Goal: Information Seeking & Learning: Learn about a topic

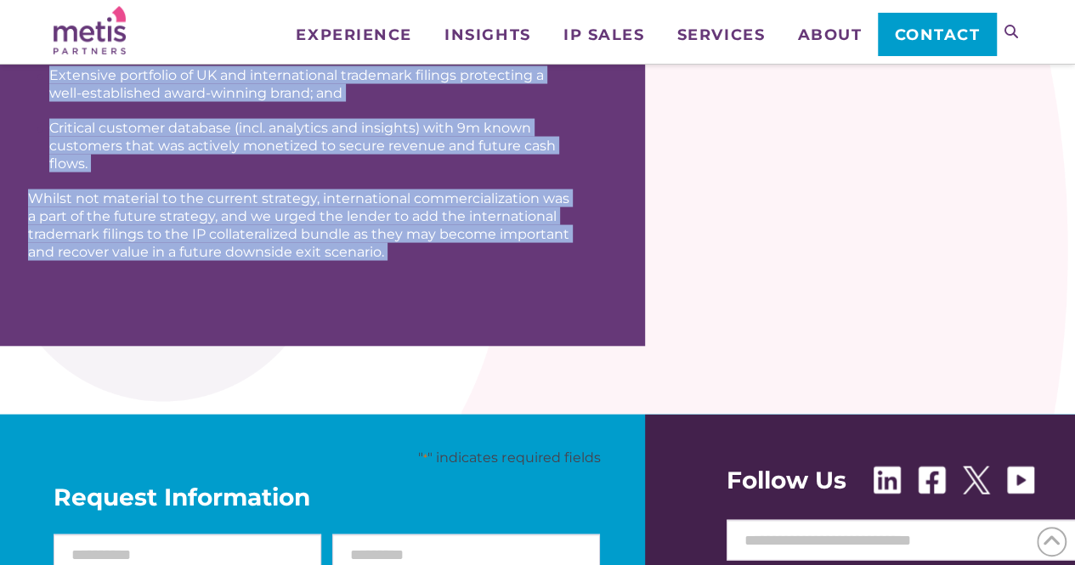
scroll to position [1656, 0]
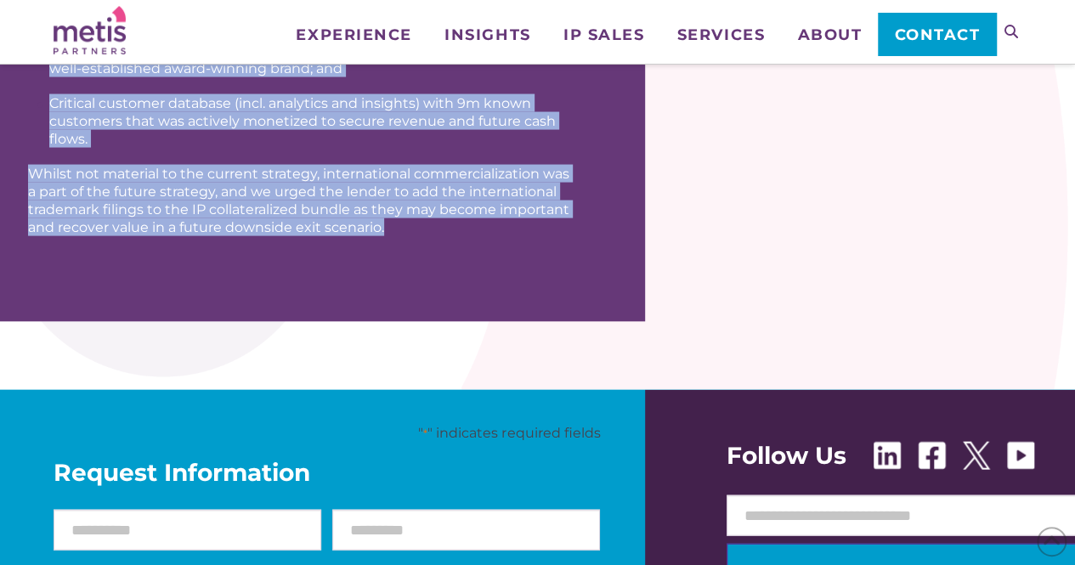
drag, startPoint x: 36, startPoint y: 150, endPoint x: 401, endPoint y: 240, distance: 376.2
copy div "The Company A UK-based omni-channel fashion retailer with a 50-year track recor…"
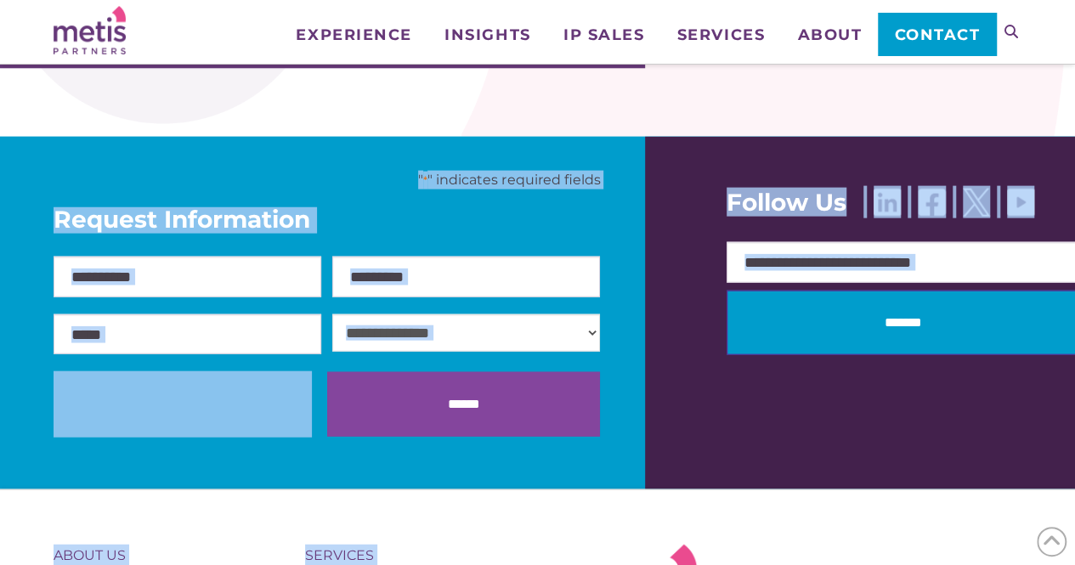
scroll to position [1902, 0]
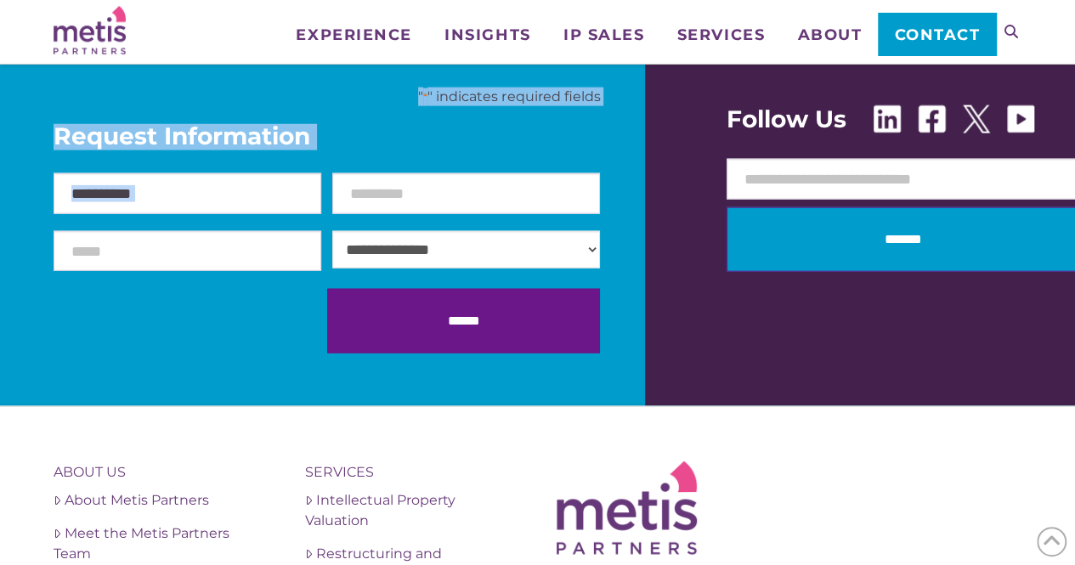
drag, startPoint x: 37, startPoint y: 228, endPoint x: 379, endPoint y: 159, distance: 348.5
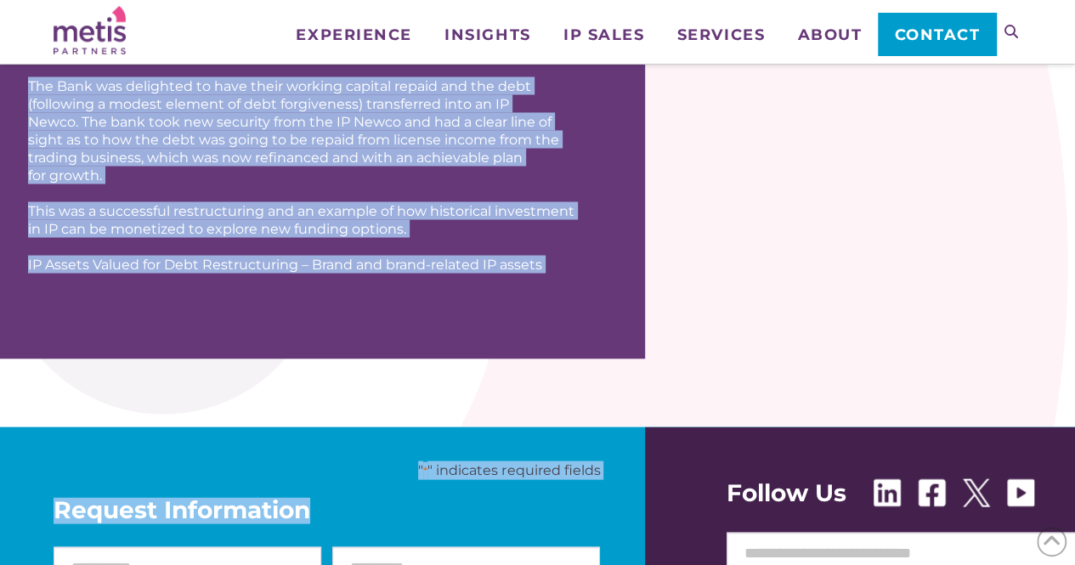
click at [482, 305] on div "The Outcome In partnership with the Bank, and its advisers EY, Metis Partners d…" at bounding box center [322, 96] width 645 height 525
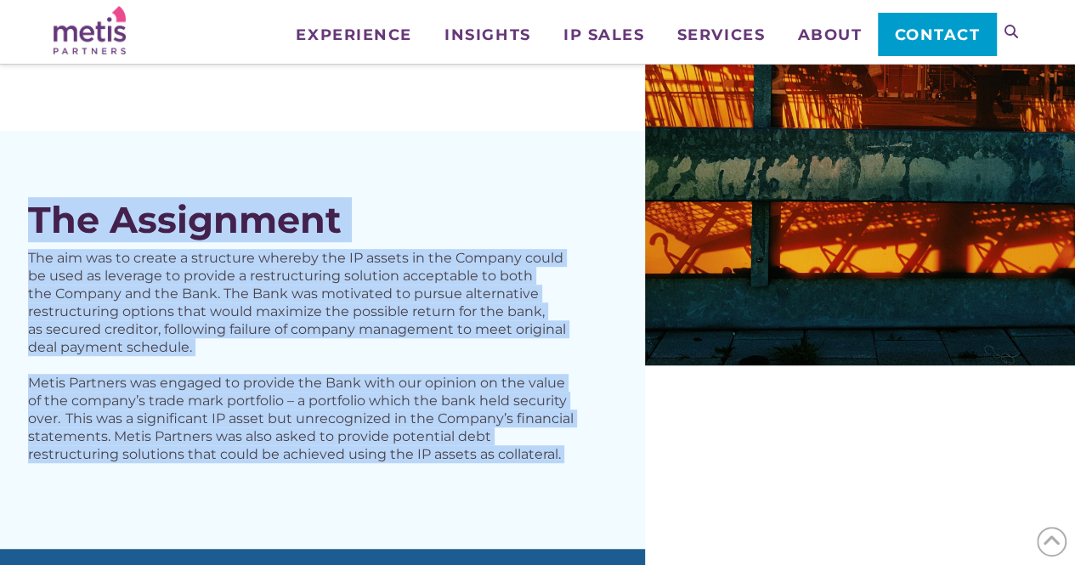
scroll to position [249, 0]
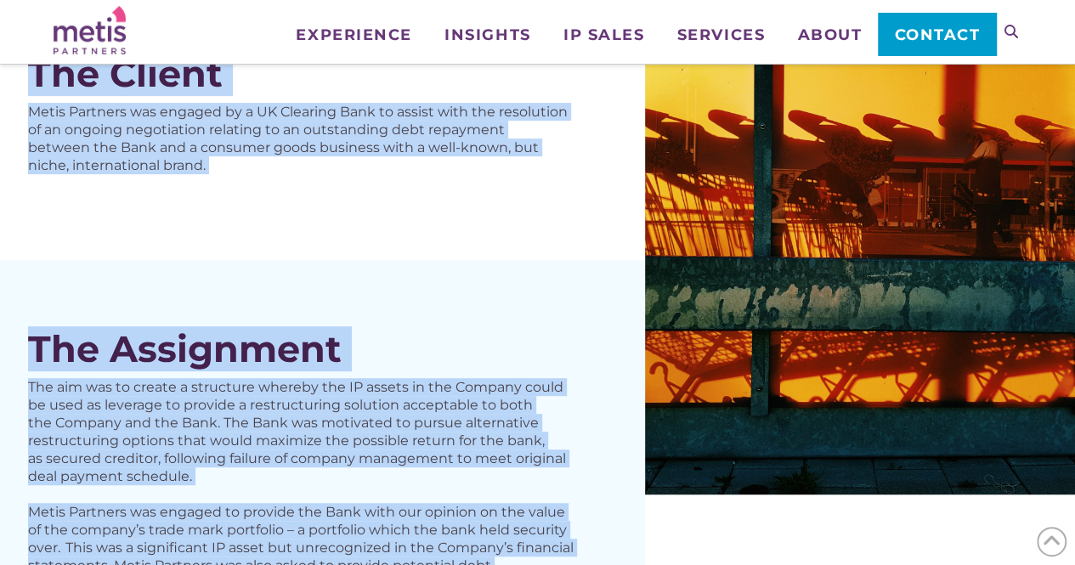
drag, startPoint x: 484, startPoint y: 420, endPoint x: 22, endPoint y: 74, distance: 577.6
copy div "The Client Metis Partners was engaged by a UK Clearing Bank to assist with the …"
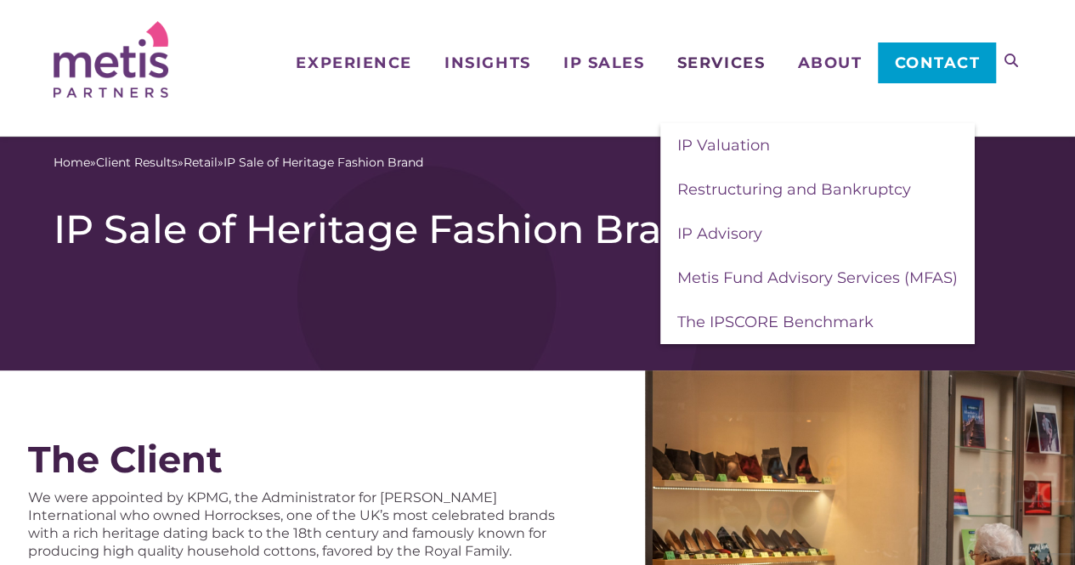
click at [703, 70] on span "Services" at bounding box center [720, 62] width 87 height 15
click at [744, 225] on span "IP Advisory" at bounding box center [719, 233] width 85 height 19
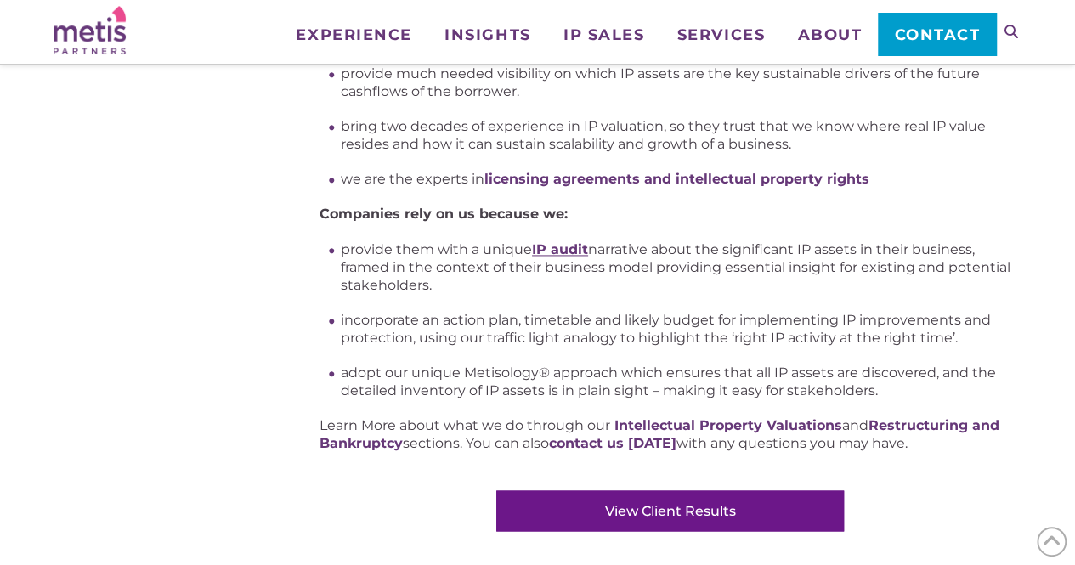
scroll to position [1202, 0]
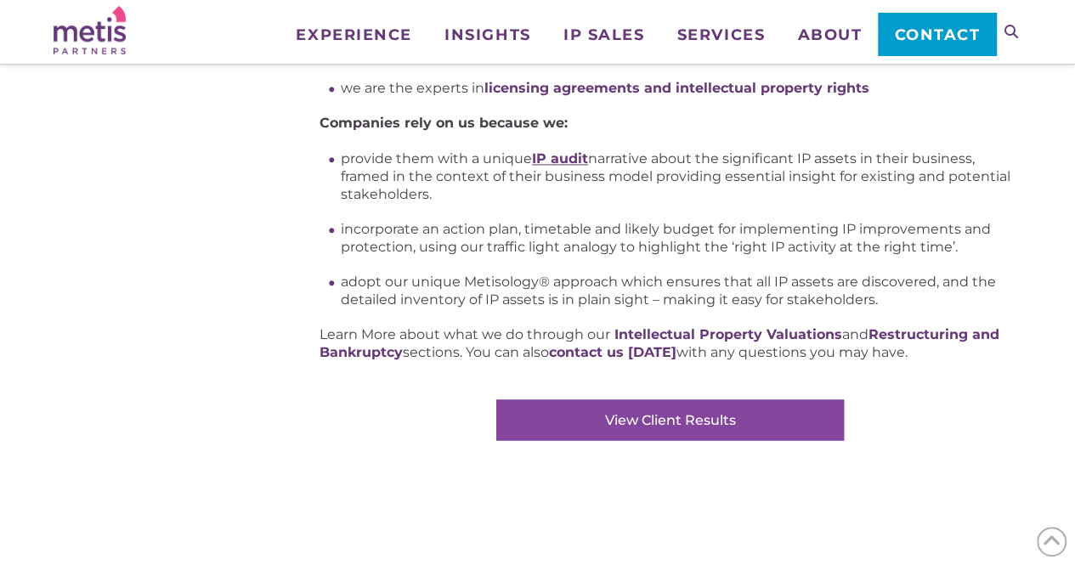
click at [632, 424] on link "View Client Results" at bounding box center [669, 419] width 347 height 41
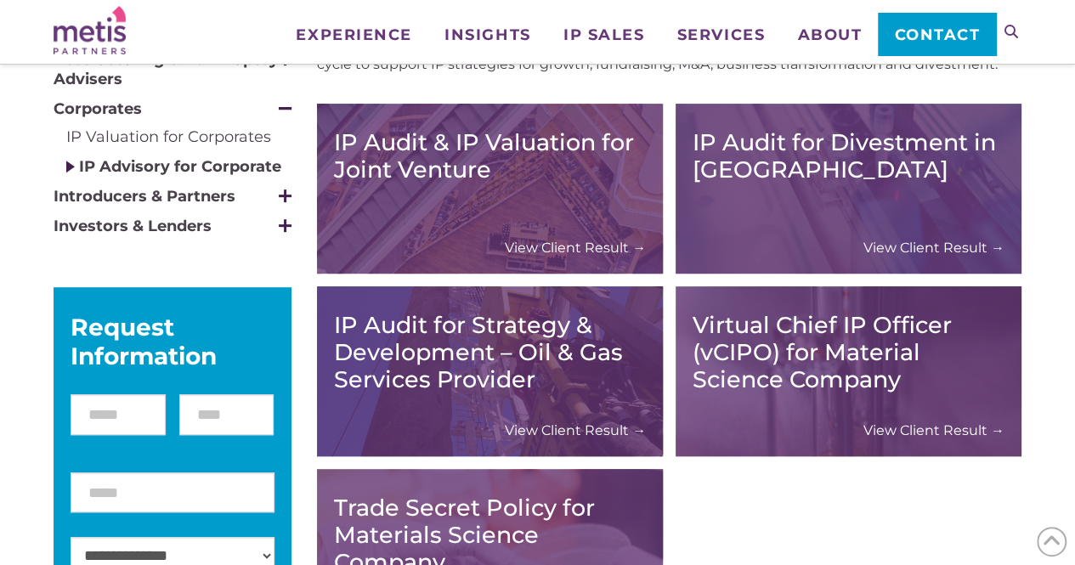
scroll to position [299, 0]
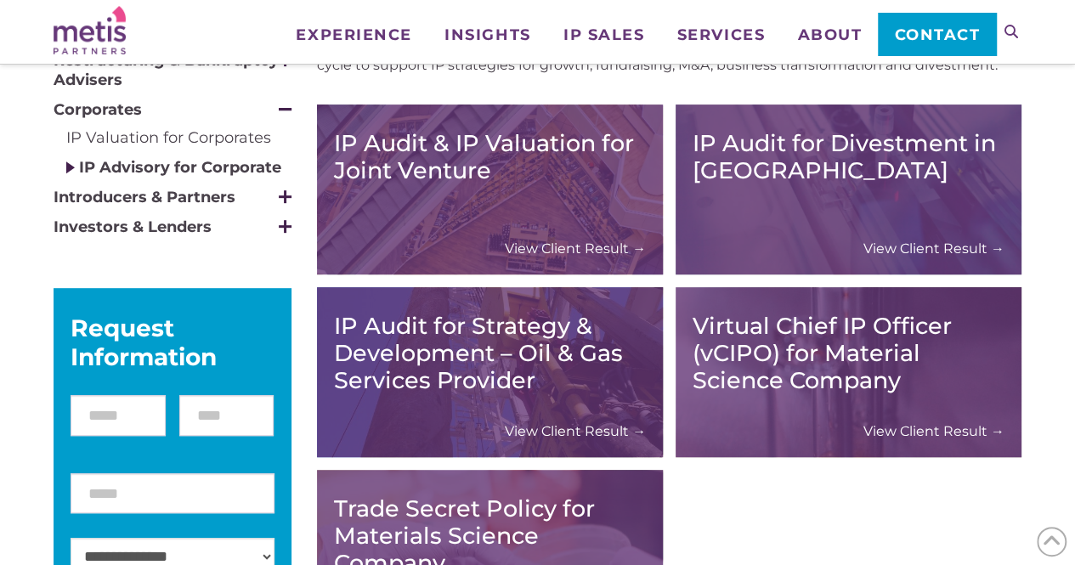
click at [285, 226] on span at bounding box center [285, 226] width 3 height 13
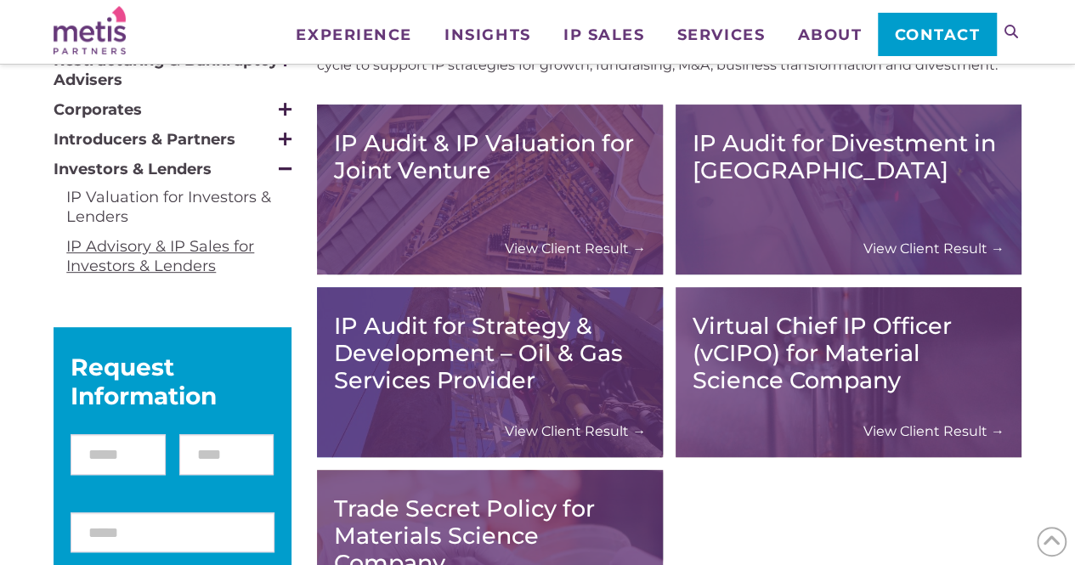
click at [163, 248] on link "IP Advisory & IP Sales for Investors & Lenders" at bounding box center [160, 256] width 188 height 38
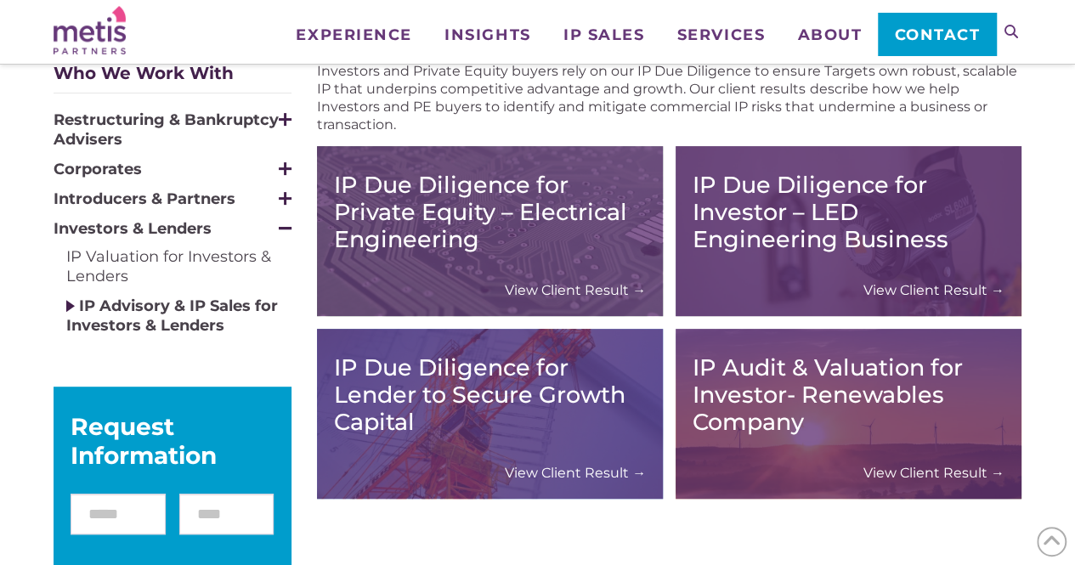
scroll to position [240, 0]
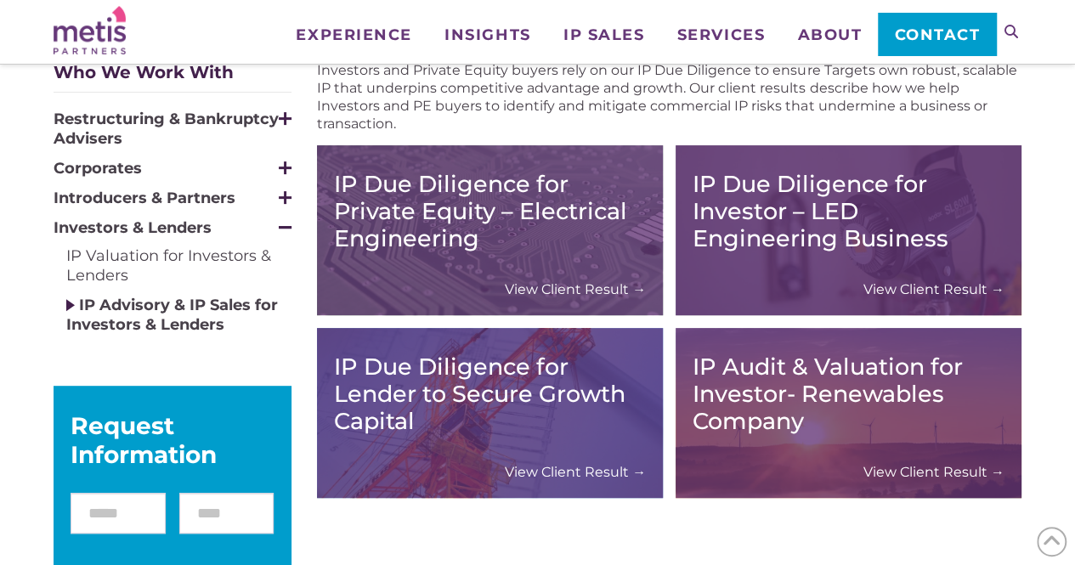
click at [283, 166] on span at bounding box center [285, 167] width 13 height 3
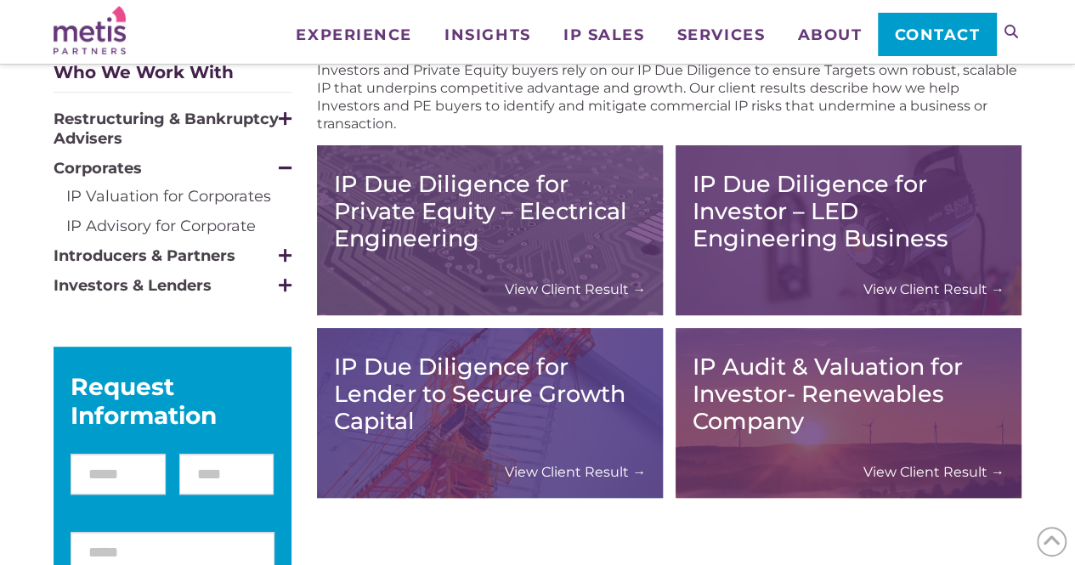
click at [285, 120] on span at bounding box center [285, 118] width 3 height 13
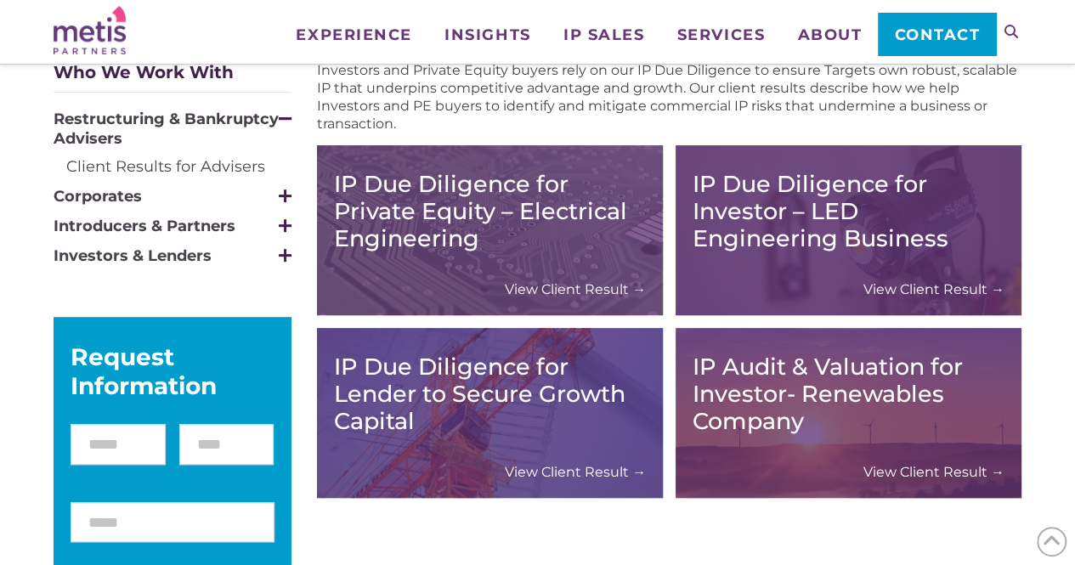
click at [285, 120] on span at bounding box center [285, 117] width 13 height 15
click at [283, 115] on span at bounding box center [285, 117] width 13 height 15
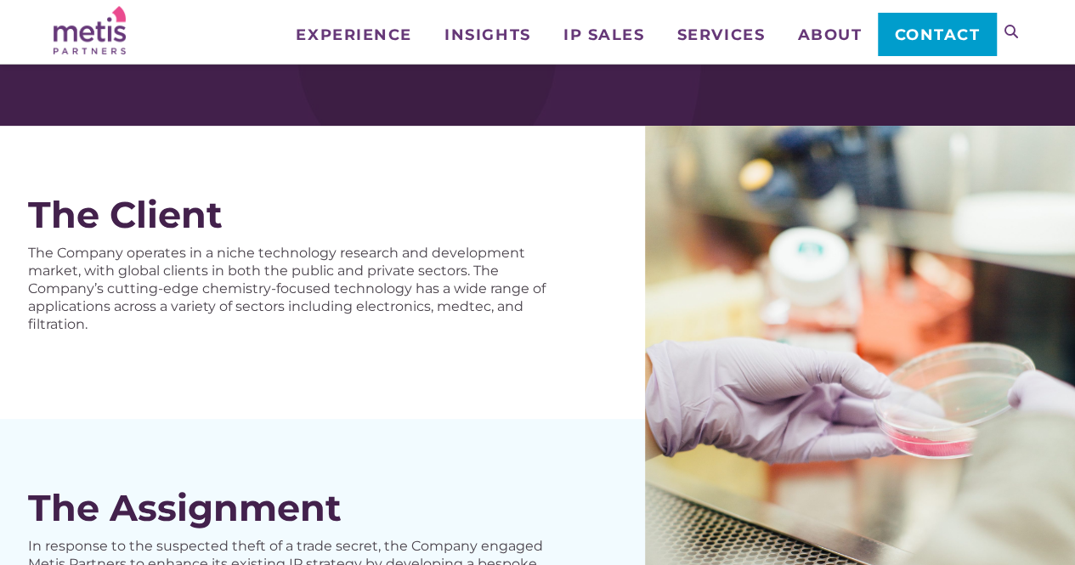
scroll to position [102, 0]
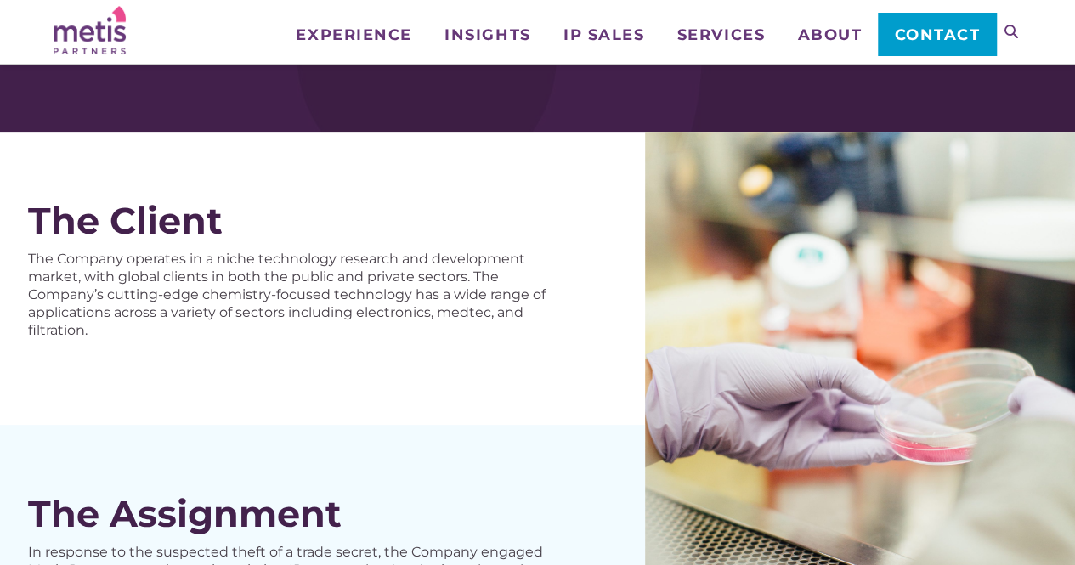
click at [41, 213] on div "The Client" at bounding box center [303, 221] width 550 height 42
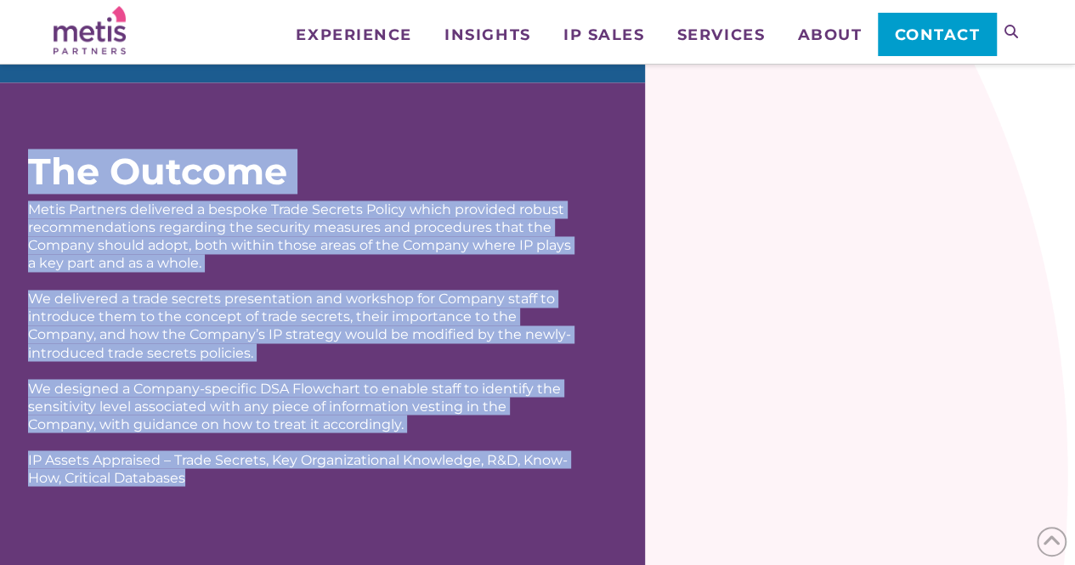
scroll to position [1261, 0]
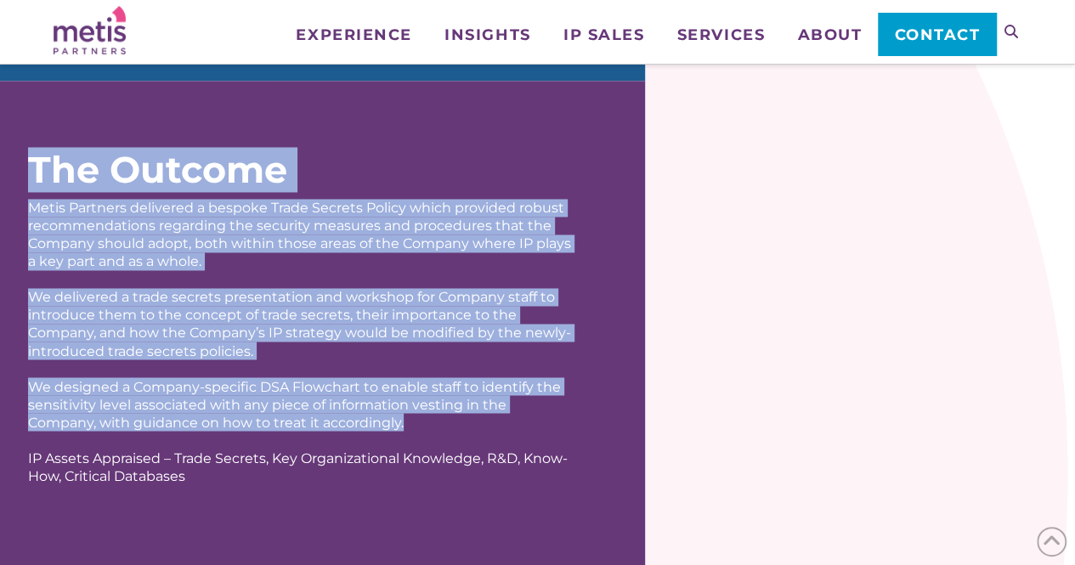
drag, startPoint x: 62, startPoint y: 224, endPoint x: 441, endPoint y: 430, distance: 431.0
click at [441, 430] on div "Navigation Experience Who We Work With Industries & Sectors Insights Articles/I…" at bounding box center [537, 121] width 1075 height 2765
click at [441, 430] on div "The Outcome Metis Partners delivered a bespoke Trade Secrets Policy which provi…" at bounding box center [303, 317] width 550 height 336
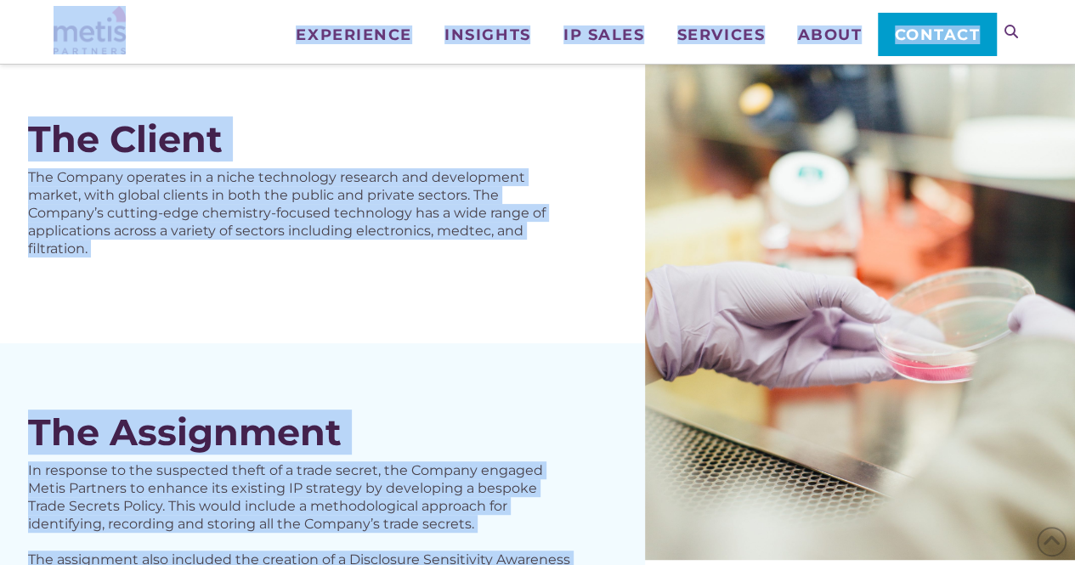
scroll to position [172, 0]
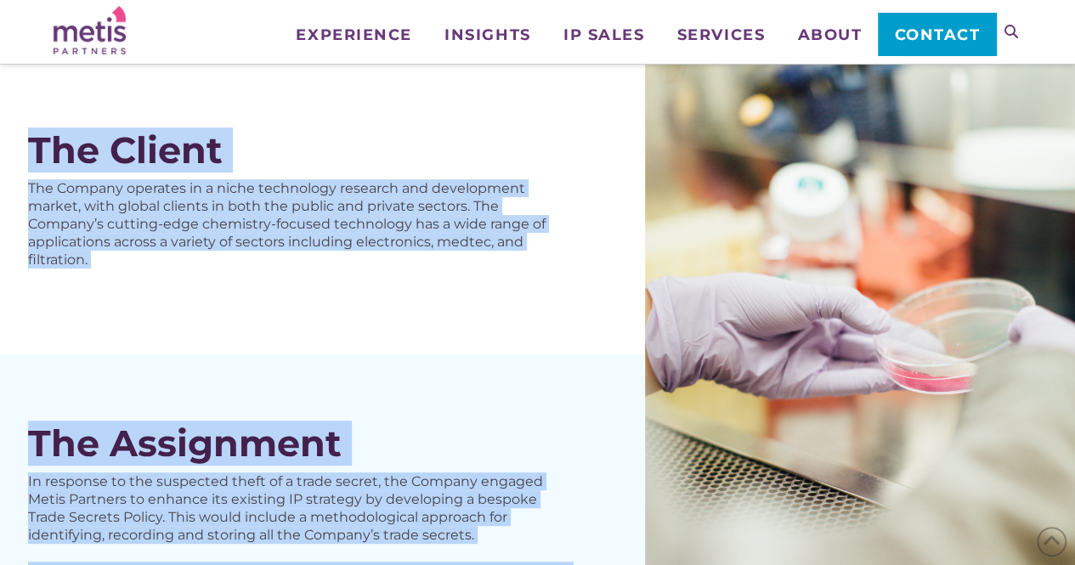
drag, startPoint x: 441, startPoint y: 430, endPoint x: 33, endPoint y: 134, distance: 503.6
copy div "Lor Ipsumd Sit Ametcon adipisci el s doeiu temporinci utlabore etd magnaaliqua …"
